Goal: Use online tool/utility: Utilize a website feature to perform a specific function

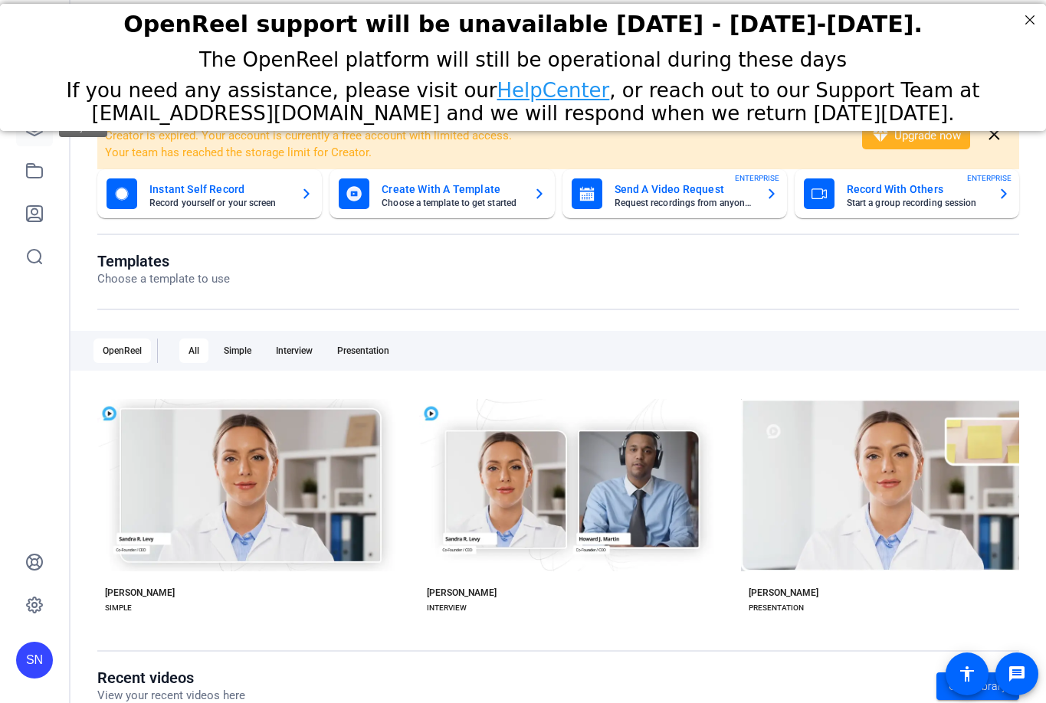
click at [32, 132] on icon at bounding box center [34, 128] width 18 height 18
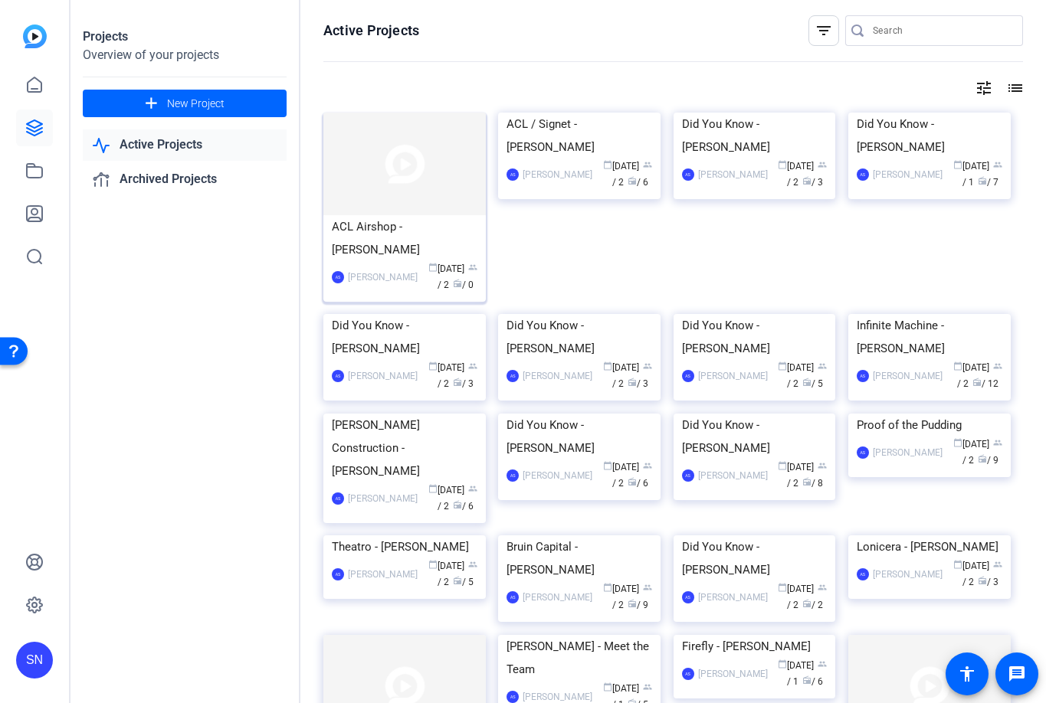
click at [420, 181] on img at bounding box center [404, 164] width 162 height 103
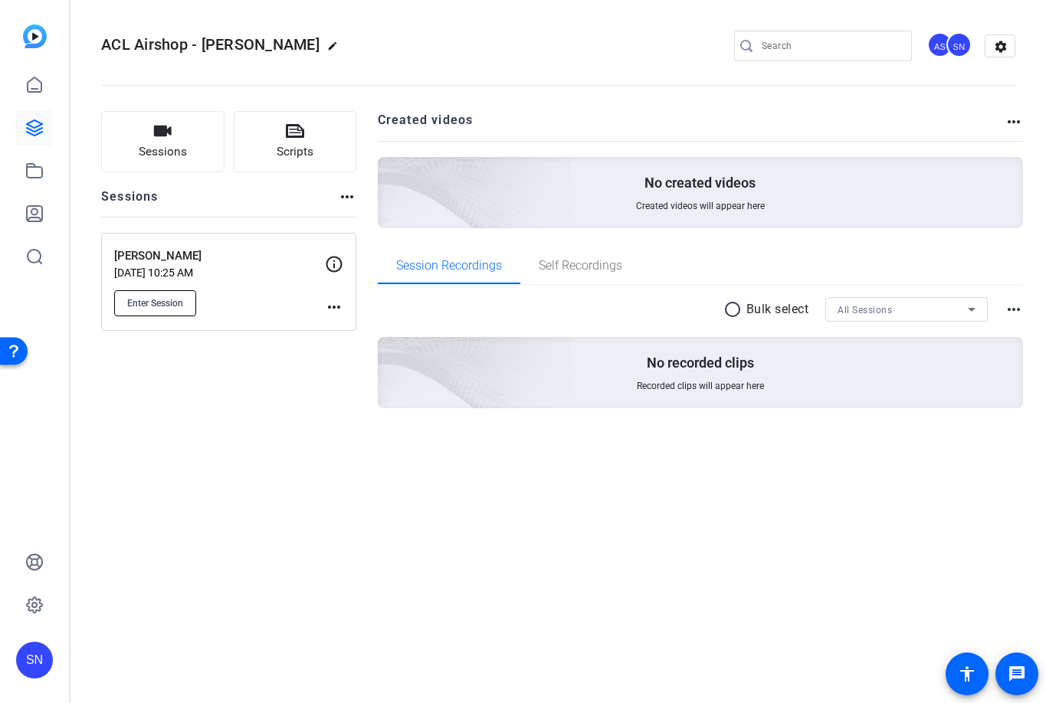
click at [162, 296] on button "Enter Session" at bounding box center [155, 303] width 82 height 26
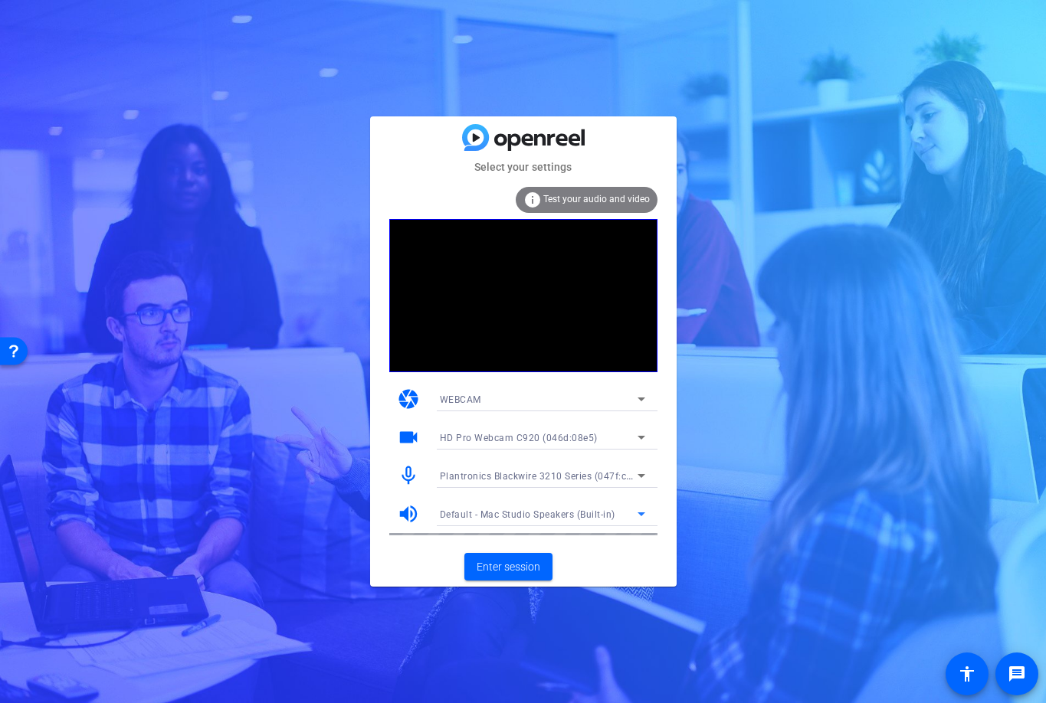
click at [547, 512] on span "Default - Mac Studio Speakers (Built-in)" at bounding box center [527, 514] width 175 height 11
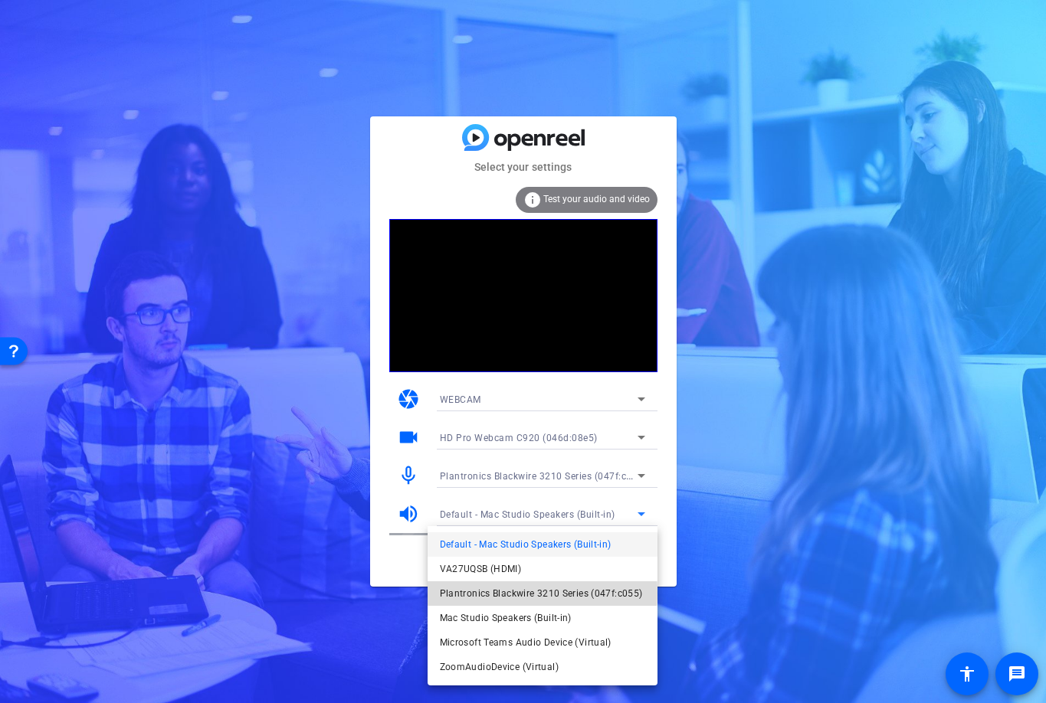
click at [514, 593] on span "Plantronics Blackwire 3210 Series (047f:c055)" at bounding box center [541, 593] width 203 height 18
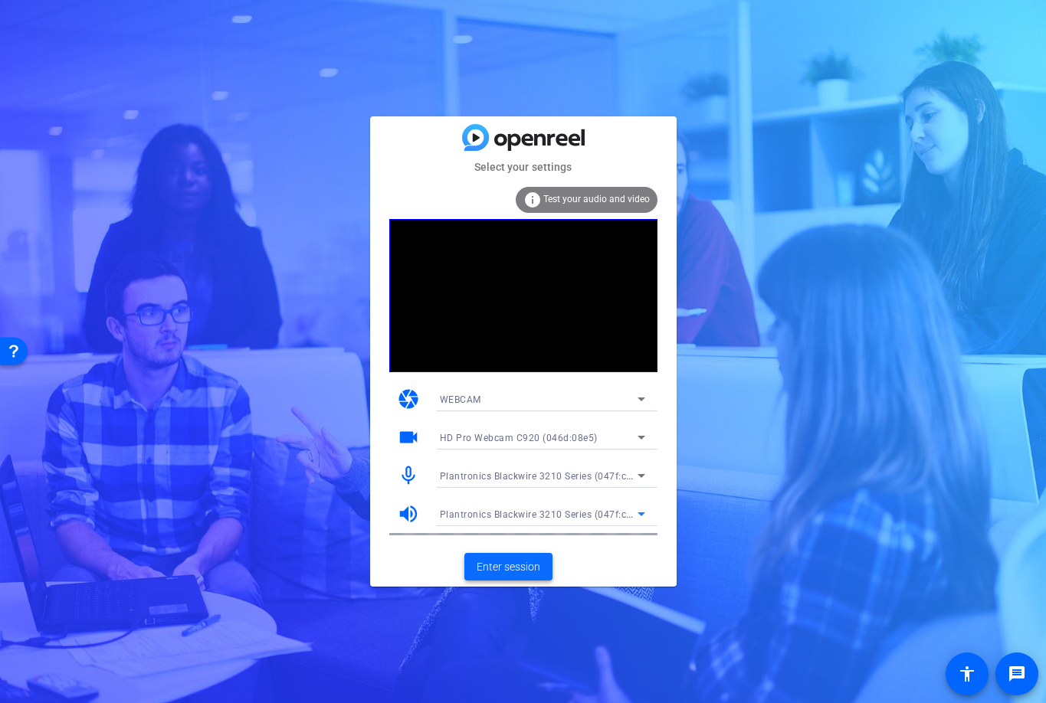
click at [513, 561] on span "Enter session" at bounding box center [508, 567] width 64 height 16
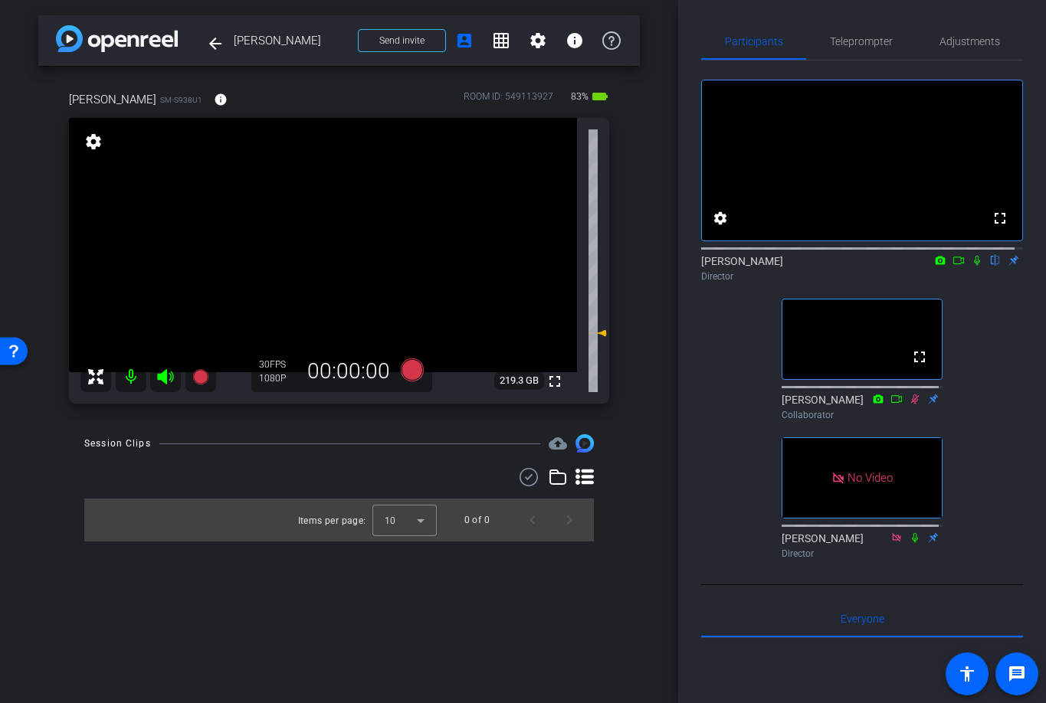
click at [953, 264] on icon at bounding box center [958, 261] width 11 height 8
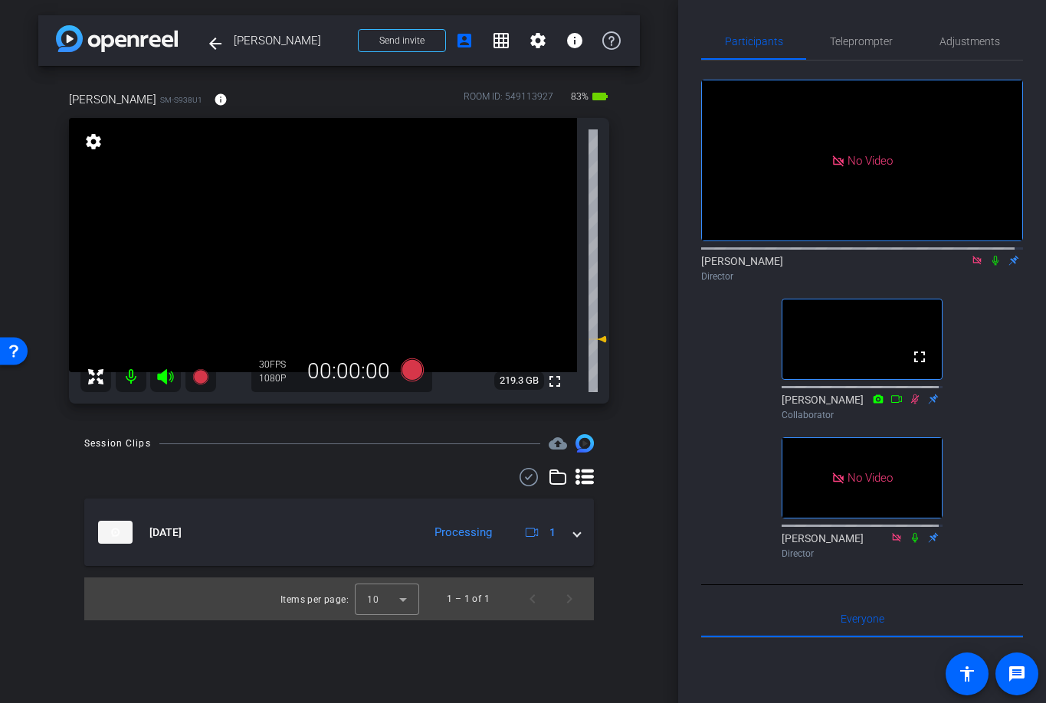
click at [992, 266] on icon at bounding box center [995, 261] width 6 height 10
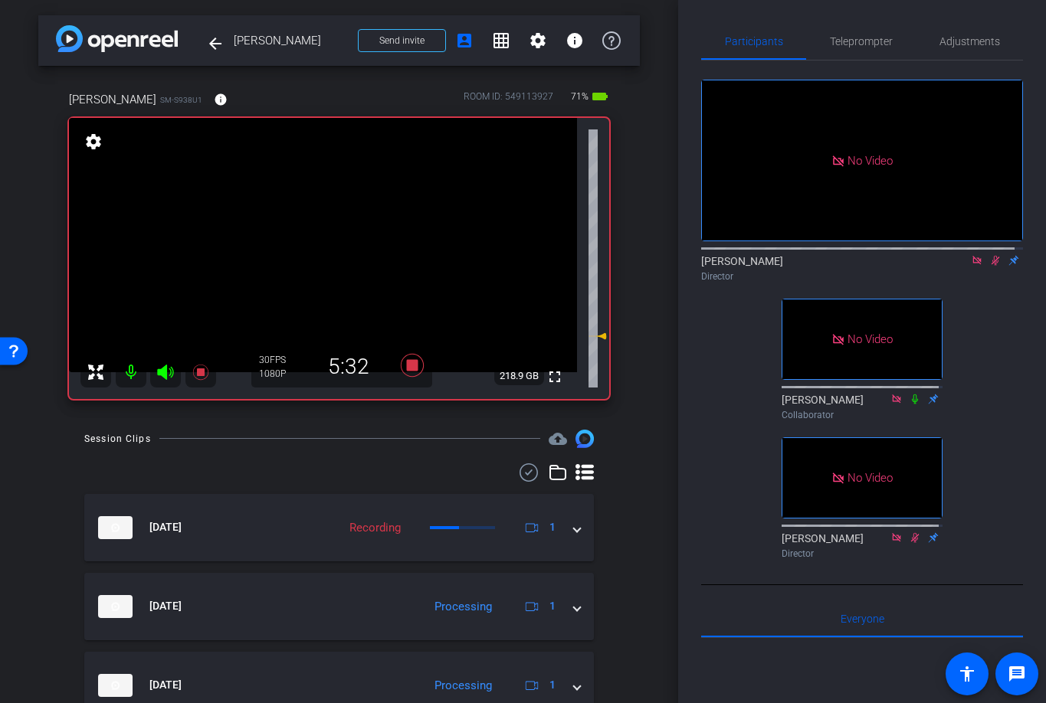
click at [989, 266] on icon at bounding box center [995, 260] width 12 height 11
click at [972, 264] on icon at bounding box center [976, 260] width 8 height 8
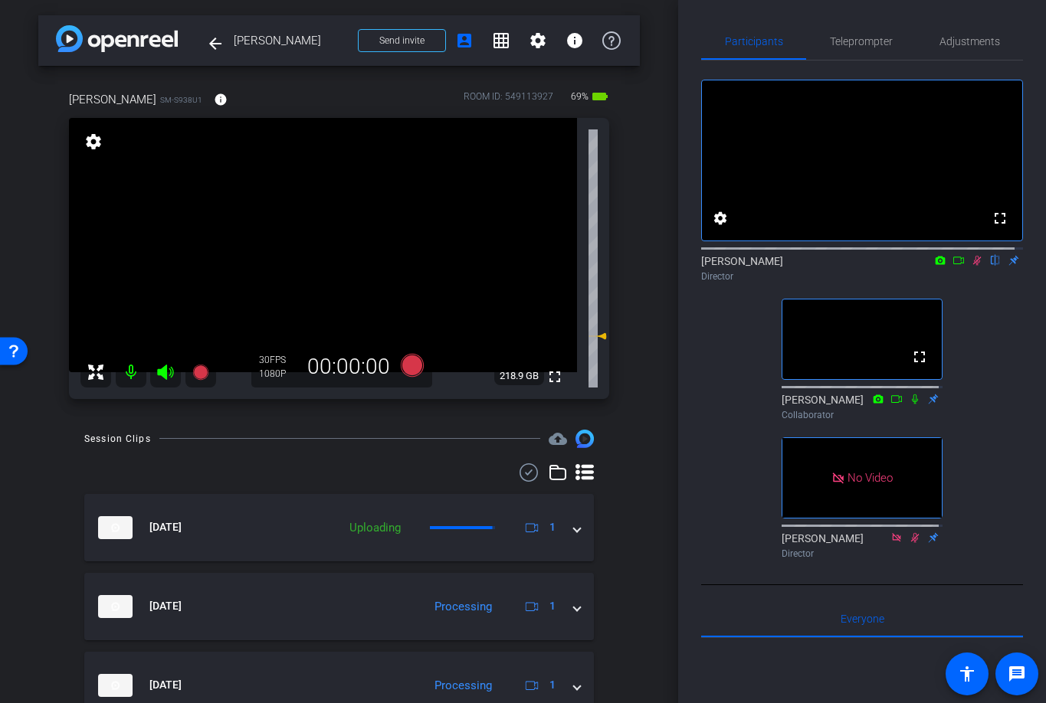
click at [971, 266] on icon at bounding box center [977, 260] width 12 height 11
